Goal: Task Accomplishment & Management: Manage account settings

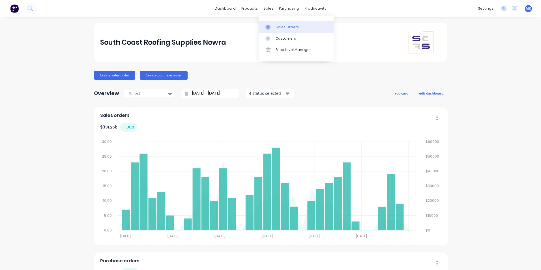
click at [285, 28] on div "Sales Orders" at bounding box center [287, 27] width 23 height 5
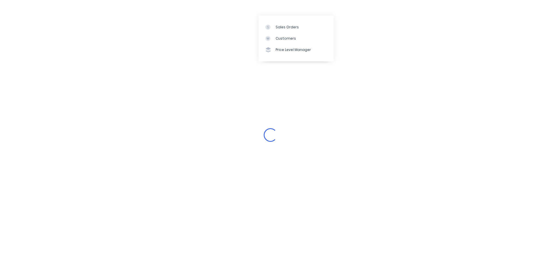
click at [377, 46] on div "Loading..." at bounding box center [270, 135] width 541 height 270
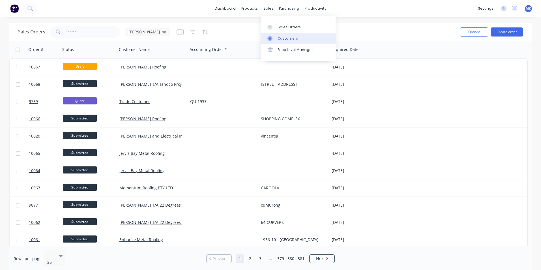
click at [278, 36] on div "Customers" at bounding box center [288, 38] width 20 height 5
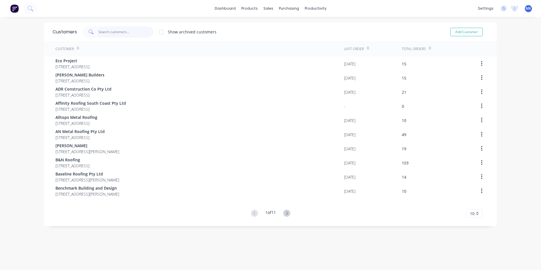
click at [128, 33] on input "text" at bounding box center [126, 31] width 55 height 11
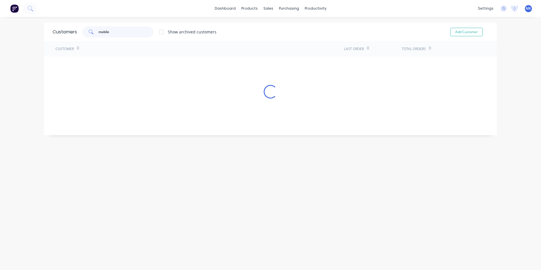
type input "mobile"
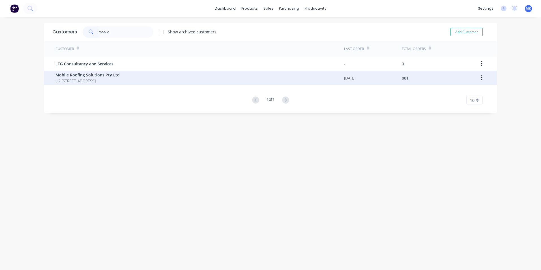
click at [120, 80] on span "U2 [STREET_ADDRESS]" at bounding box center [88, 81] width 64 height 6
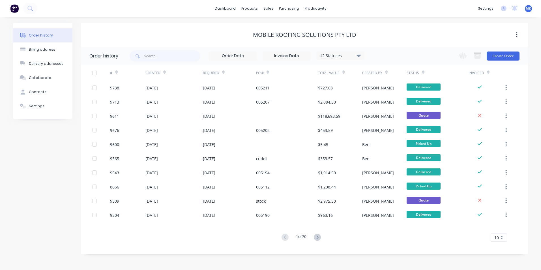
click at [500, 240] on div "10" at bounding box center [499, 237] width 16 height 8
click at [498, 230] on div "35" at bounding box center [499, 228] width 16 height 10
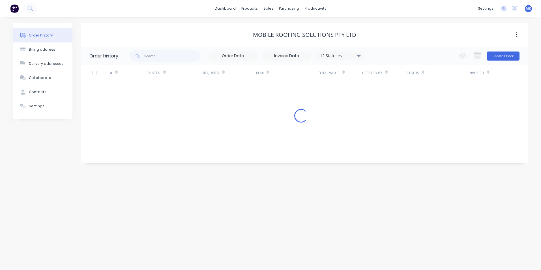
click at [329, 55] on div "12 Statuses" at bounding box center [341, 56] width 48 height 6
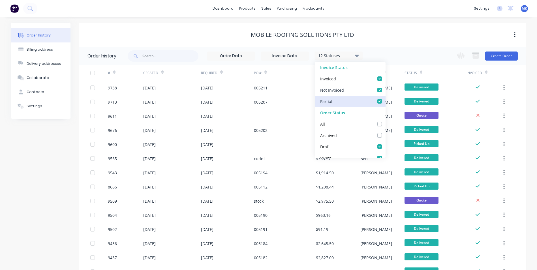
drag, startPoint x: 376, startPoint y: 88, endPoint x: 376, endPoint y: 101, distance: 12.2
click at [385, 87] on label at bounding box center [385, 87] width 0 height 0
click at [385, 89] on Invoiced_checkbox_Invoice_1undefined "checkbox" at bounding box center [387, 89] width 5 height 5
checkbox Invoiced_checkbox_Invoice_1undefined "false"
click at [385, 98] on label at bounding box center [385, 98] width 0 height 0
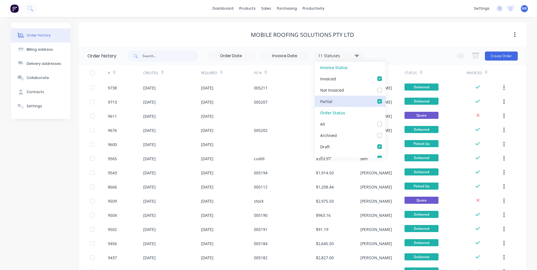
click at [385, 101] on input "checkbox" at bounding box center [387, 100] width 5 height 5
checkbox input "false"
click at [391, 55] on div "10 Statuses Invoice Status Invoiced Not Invoiced Partial Order Status All Archi…" at bounding box center [327, 56] width 399 height 18
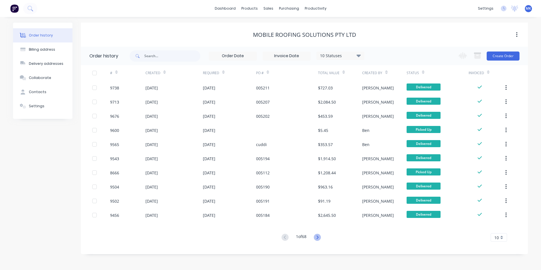
click at [319, 236] on icon at bounding box center [317, 237] width 7 height 7
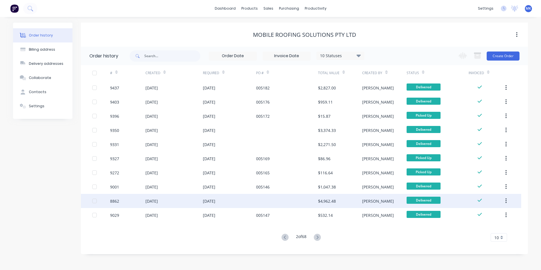
click at [334, 200] on div "$4,962.48" at bounding box center [327, 201] width 18 height 6
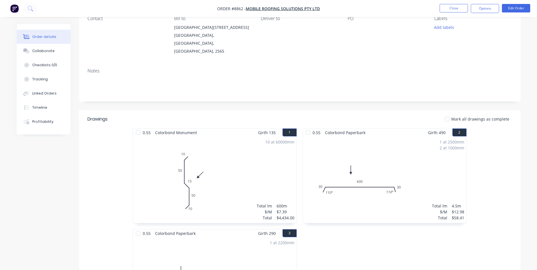
scroll to position [113, 0]
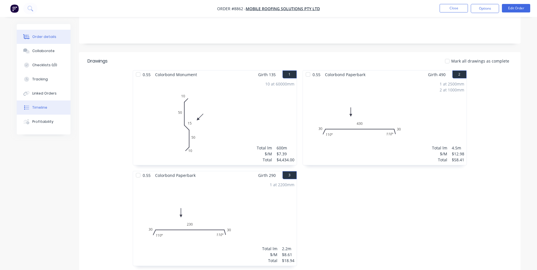
click at [39, 106] on div "Timeline" at bounding box center [39, 107] width 15 height 5
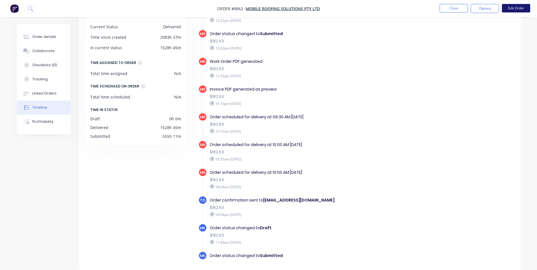
click at [514, 10] on button "Edit Order" at bounding box center [516, 8] width 28 height 8
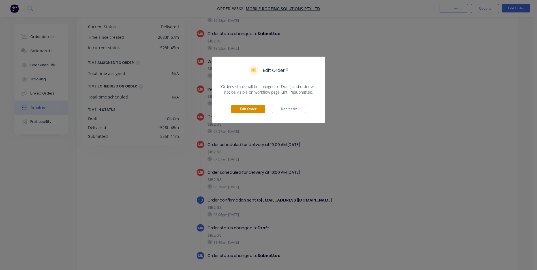
click at [258, 110] on button "Edit Order" at bounding box center [248, 109] width 34 height 8
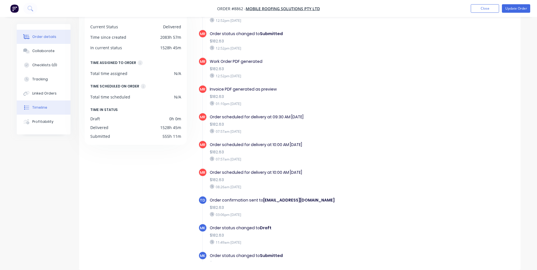
click at [39, 35] on div "Order details" at bounding box center [44, 36] width 24 height 5
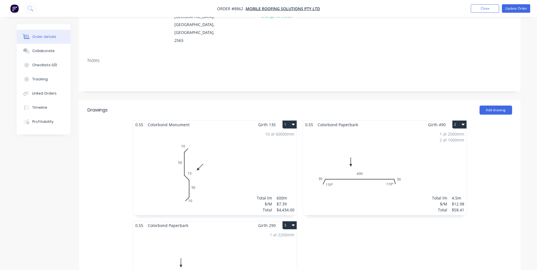
scroll to position [128, 0]
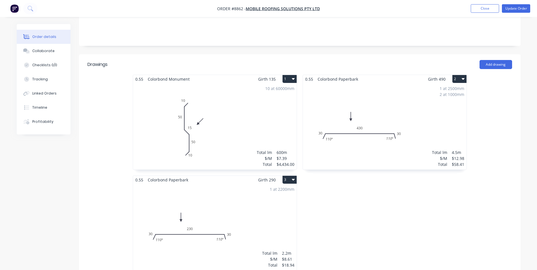
click at [259, 176] on span "Girth 290" at bounding box center [267, 180] width 18 height 8
click at [249, 120] on div "10 at 60000mm Total lm $/M Total 600m $7.39 $4,434.00" at bounding box center [215, 126] width 164 height 86
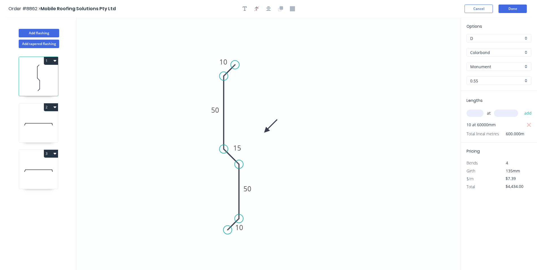
click at [483, 123] on span "10 at 60000mm" at bounding box center [481, 125] width 29 height 8
click at [529, 124] on icon "button" at bounding box center [529, 125] width 5 height 7
type input "$0.00"
click at [475, 114] on input "text" at bounding box center [475, 113] width 17 height 7
type input "10"
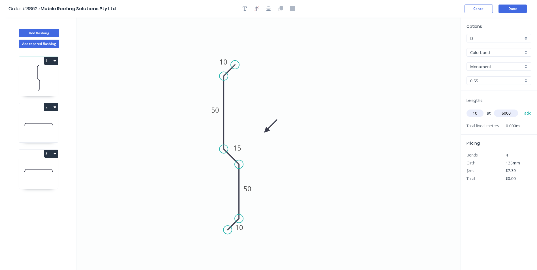
type input "6000"
click at [522, 108] on button "add" at bounding box center [528, 113] width 13 height 10
type input "$443.40"
click at [502, 9] on button "Done" at bounding box center [513, 9] width 28 height 8
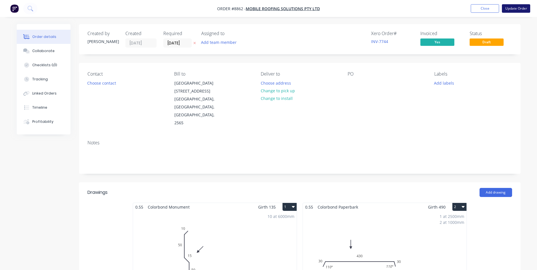
click at [514, 6] on button "Update Order" at bounding box center [516, 8] width 28 height 8
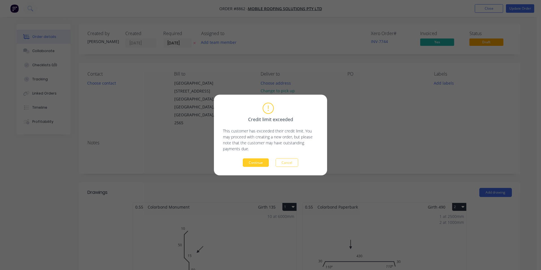
click at [255, 165] on button "Continue" at bounding box center [256, 163] width 26 height 8
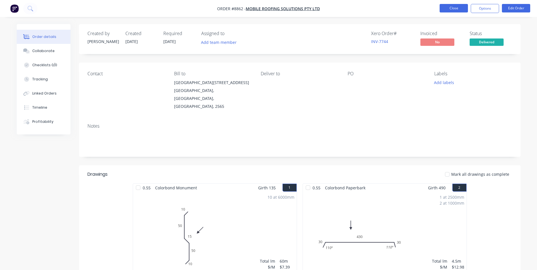
click at [458, 7] on button "Close" at bounding box center [454, 8] width 28 height 8
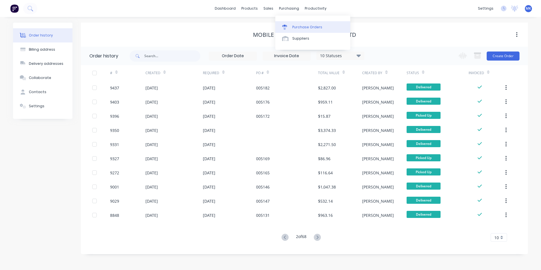
click at [285, 27] on icon at bounding box center [284, 27] width 5 height 5
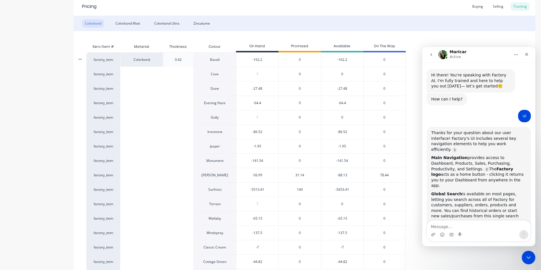
scroll to position [991, 0]
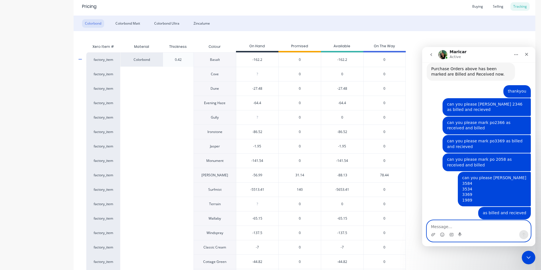
click at [481, 227] on textarea "Message…" at bounding box center [479, 226] width 104 height 10
type textarea "thankyou"
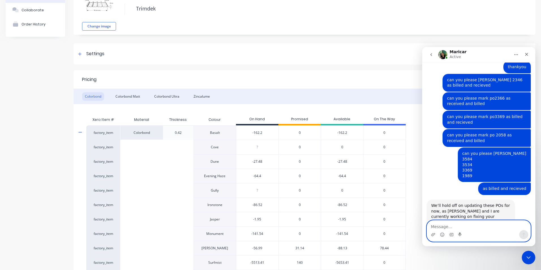
scroll to position [0, 0]
